Goal: Task Accomplishment & Management: Manage account settings

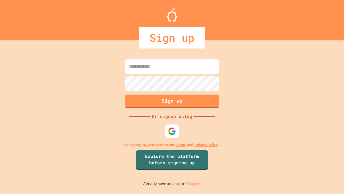
click at [195, 183] on link "Log in." at bounding box center [195, 184] width 12 height 6
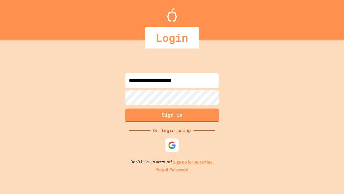
type input "**********"
